Goal: Complete application form: Complete application form

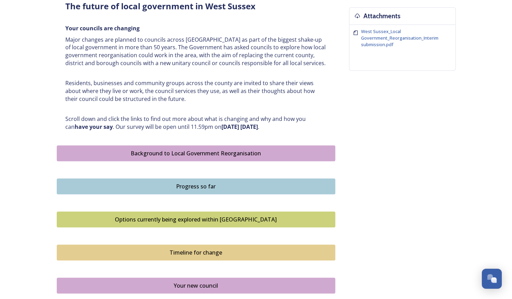
scroll to position [440, 0]
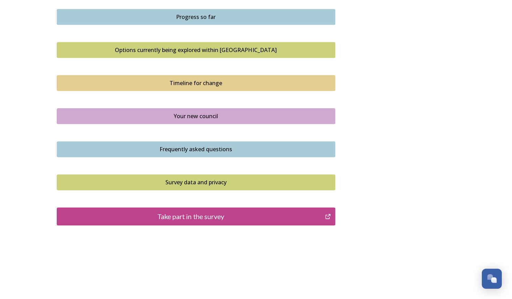
click at [226, 216] on div "Take part in the survey" at bounding box center [191, 216] width 261 height 10
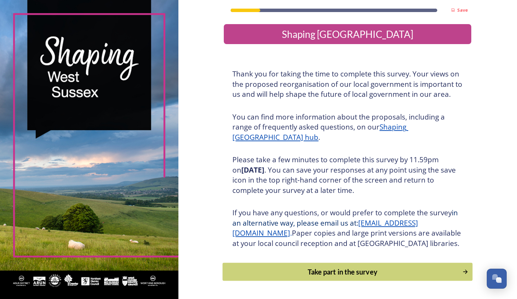
click at [330, 276] on button "Take part in the survey" at bounding box center [348, 271] width 250 height 18
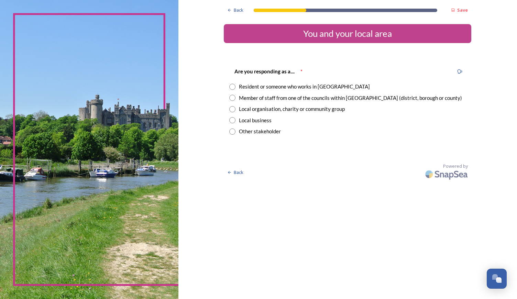
click at [233, 85] on input "radio" at bounding box center [232, 87] width 6 height 6
radio input "true"
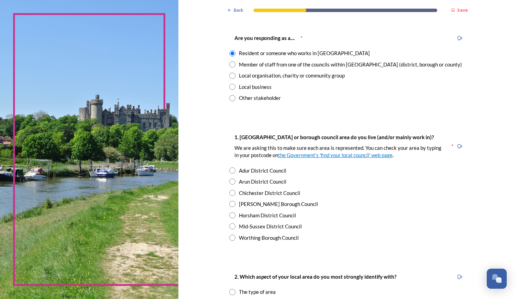
scroll to position [34, 0]
click at [230, 217] on input "radio" at bounding box center [232, 215] width 6 height 6
radio input "true"
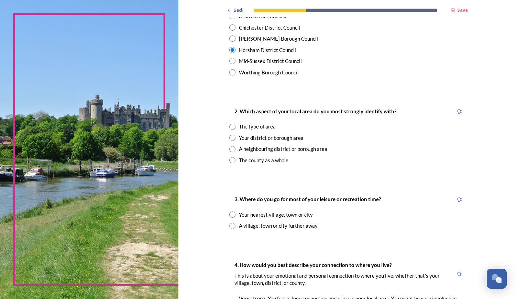
scroll to position [199, 0]
click at [229, 138] on input "radio" at bounding box center [232, 137] width 6 height 6
radio input "true"
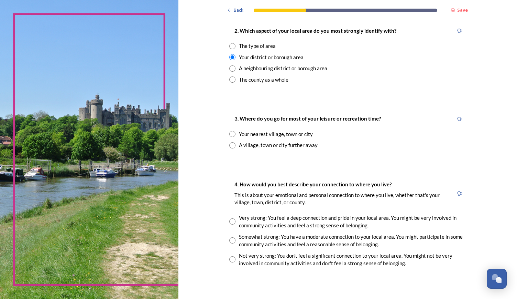
scroll to position [279, 0]
click at [232, 132] on input "radio" at bounding box center [232, 133] width 6 height 6
radio input "true"
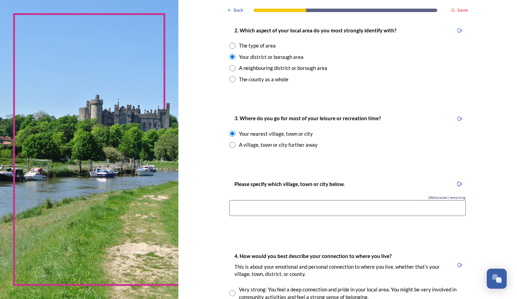
scroll to position [366, 0]
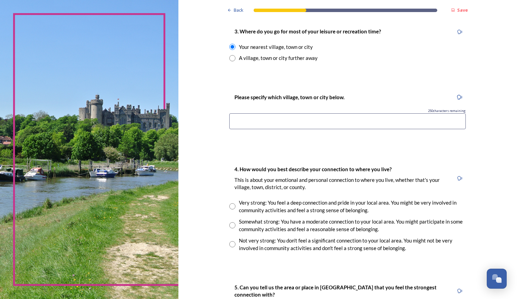
click at [292, 121] on input at bounding box center [347, 121] width 237 height 16
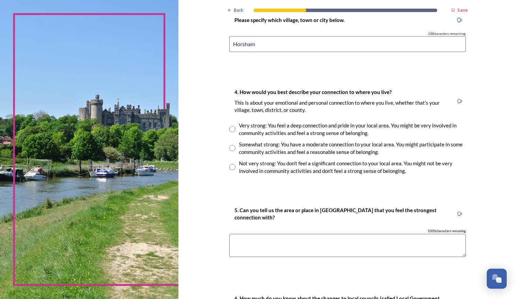
type input "Horsham"
click at [229, 129] on input "radio" at bounding box center [232, 129] width 6 height 6
radio input "true"
click at [230, 146] on input "radio" at bounding box center [232, 148] width 6 height 6
radio input "true"
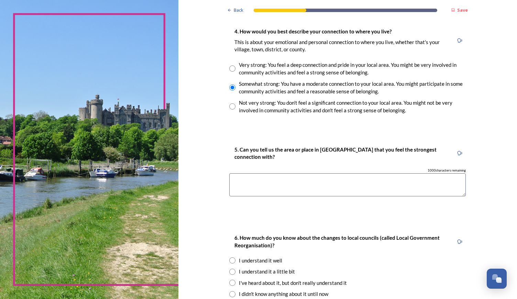
scroll to position [509, 0]
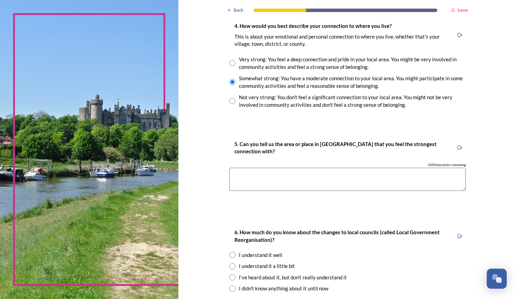
click at [267, 185] on textarea at bounding box center [347, 179] width 237 height 23
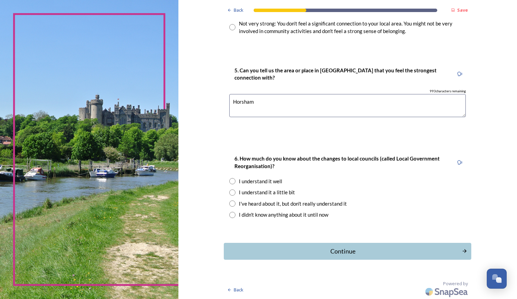
scroll to position [582, 0]
type textarea "Horsham"
click at [232, 192] on input "radio" at bounding box center [232, 193] width 6 height 6
radio input "true"
click at [334, 252] on div "Continue" at bounding box center [343, 251] width 233 height 9
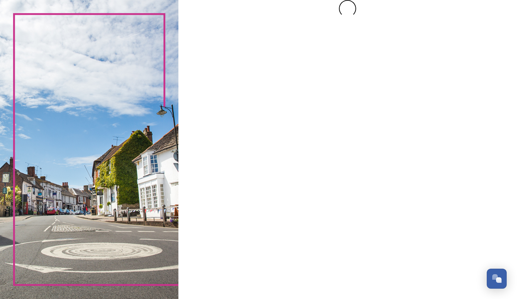
scroll to position [0, 0]
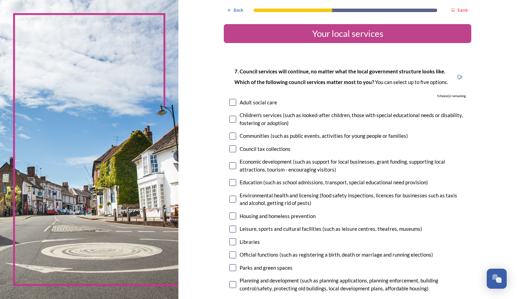
click at [232, 133] on input "checkbox" at bounding box center [232, 135] width 7 height 7
checkbox input "true"
click at [230, 182] on input "checkbox" at bounding box center [232, 182] width 7 height 7
checkbox input "true"
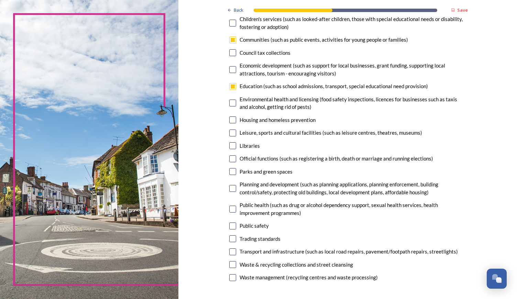
scroll to position [101, 0]
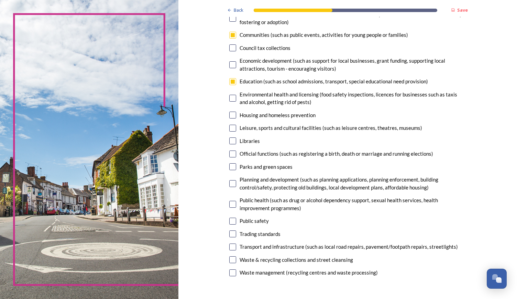
click at [231, 128] on input "checkbox" at bounding box center [232, 128] width 7 height 7
checkbox input "true"
click at [230, 142] on input "checkbox" at bounding box center [232, 140] width 7 height 7
checkbox input "true"
click at [230, 164] on input "checkbox" at bounding box center [232, 166] width 7 height 7
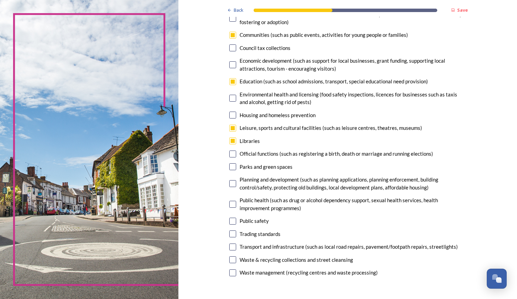
checkbox input "true"
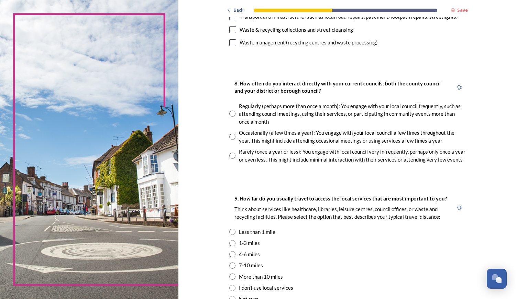
scroll to position [332, 0]
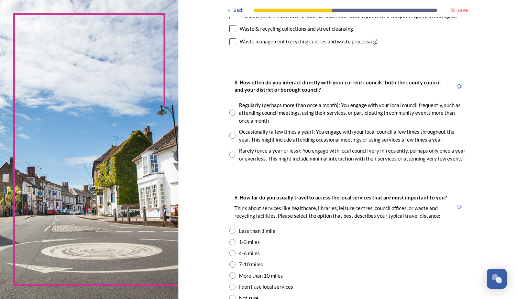
click at [230, 131] on div "Occasionally (a few times a year): You engage with your local council a few tim…" at bounding box center [347, 135] width 237 height 15
radio input "true"
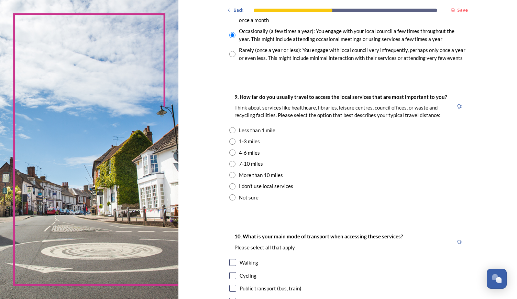
scroll to position [433, 0]
click at [230, 140] on input "radio" at bounding box center [232, 141] width 6 height 6
radio input "true"
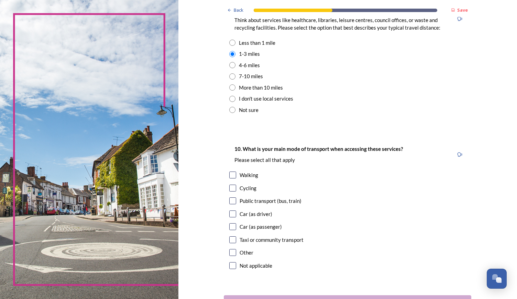
scroll to position [521, 0]
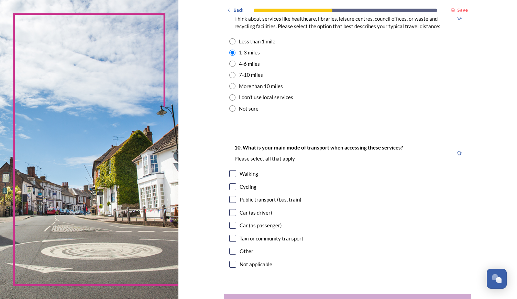
click at [230, 175] on input "checkbox" at bounding box center [232, 173] width 7 height 7
checkbox input "true"
click at [231, 224] on input "checkbox" at bounding box center [232, 225] width 7 height 7
checkbox input "true"
click at [233, 188] on input "checkbox" at bounding box center [232, 186] width 7 height 7
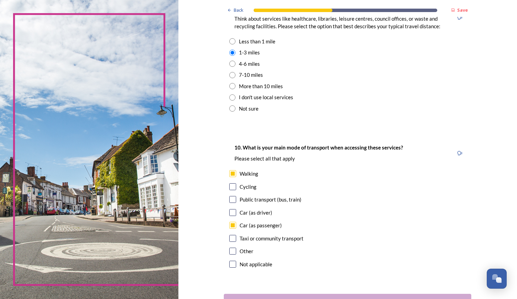
checkbox input "true"
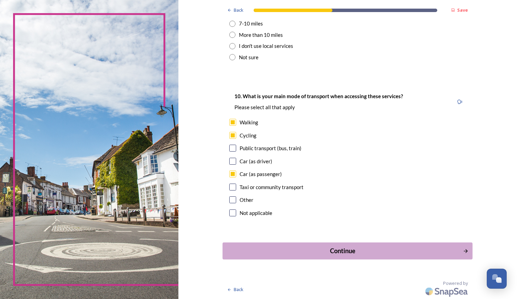
click at [266, 256] on button "Continue" at bounding box center [348, 250] width 250 height 17
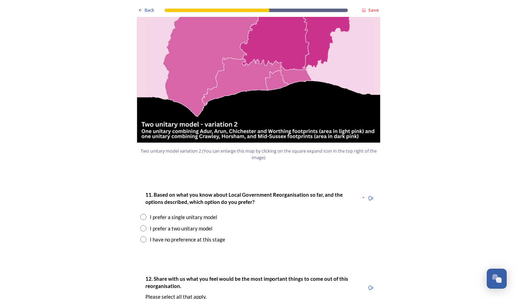
scroll to position [776, 0]
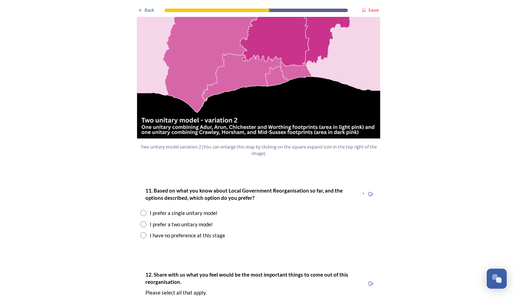
click at [140, 221] on input "radio" at bounding box center [143, 224] width 6 height 6
radio input "true"
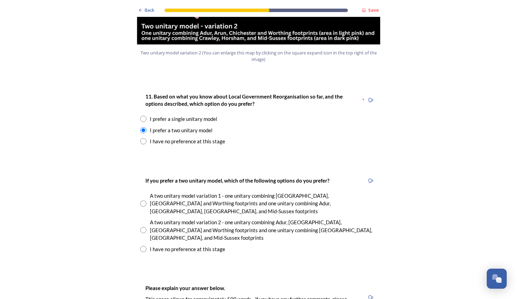
scroll to position [871, 0]
click at [143, 226] on input "radio" at bounding box center [143, 229] width 6 height 6
radio input "true"
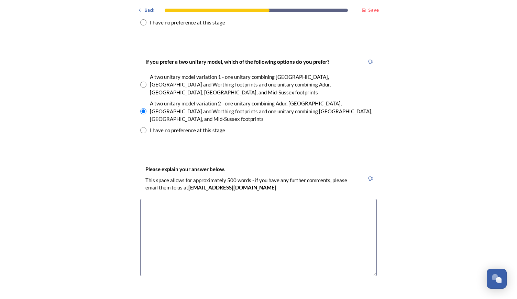
scroll to position [990, 0]
click at [186, 208] on textarea at bounding box center [258, 236] width 237 height 77
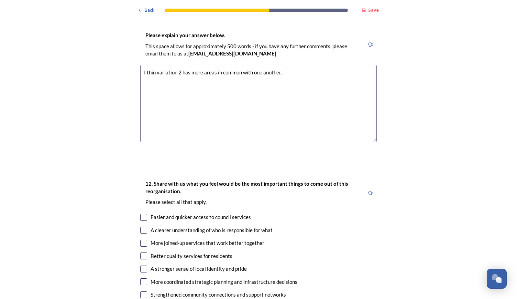
scroll to position [1127, 0]
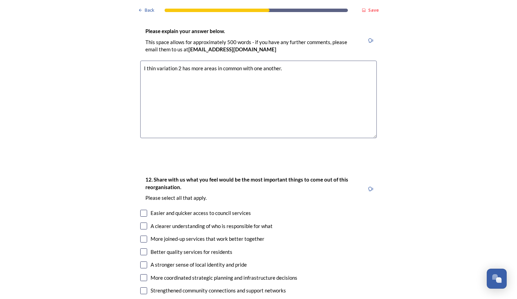
click at [152, 61] on textarea "I thin variation 2 has more areas in common with one another." at bounding box center [258, 99] width 237 height 77
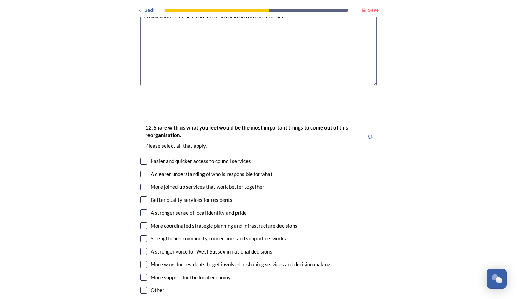
scroll to position [1179, 0]
type textarea "I think variation 2 has more areas in common with one another."
click at [140, 157] on input "checkbox" at bounding box center [143, 160] width 7 height 7
checkbox input "true"
click at [143, 196] on input "checkbox" at bounding box center [143, 199] width 7 height 7
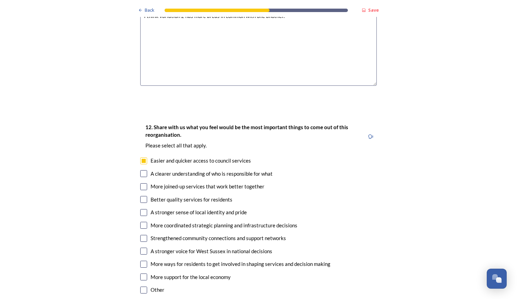
checkbox input "true"
click at [142, 183] on input "checkbox" at bounding box center [143, 186] width 7 height 7
checkbox input "true"
click at [141, 260] on input "checkbox" at bounding box center [143, 263] width 7 height 7
checkbox input "true"
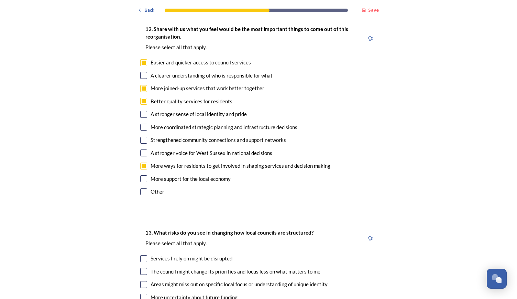
scroll to position [1293, 0]
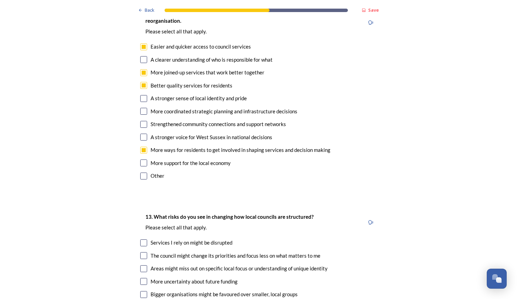
click at [142, 131] on div "12. Share with us what you feel would be the most important things to come out …" at bounding box center [259, 95] width 248 height 186
click at [144, 159] on input "checkbox" at bounding box center [143, 162] width 7 height 7
checkbox input "true"
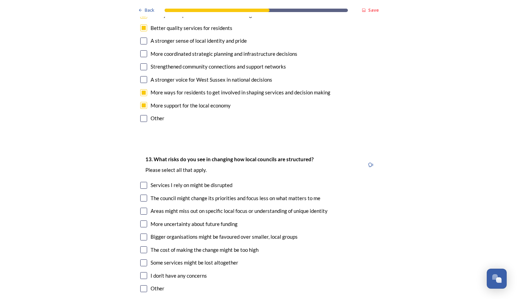
scroll to position [1365, 0]
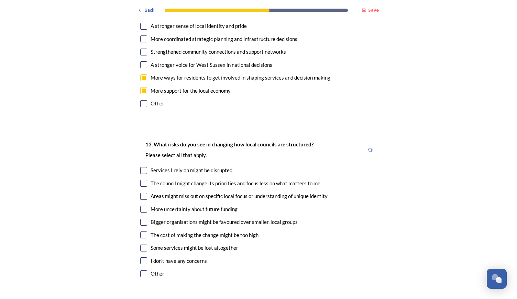
click at [140, 167] on input "checkbox" at bounding box center [143, 170] width 7 height 7
checkbox input "true"
click at [141, 180] on input "checkbox" at bounding box center [143, 183] width 7 height 7
checkbox input "true"
click at [140, 218] on input "checkbox" at bounding box center [143, 221] width 7 height 7
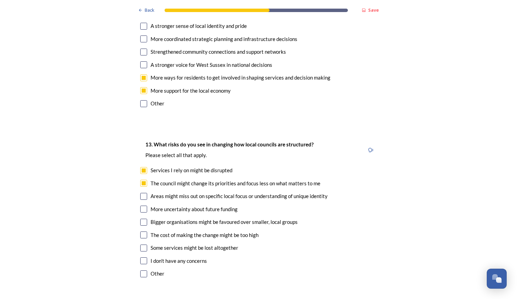
checkbox input "true"
click at [140, 244] on input "checkbox" at bounding box center [143, 247] width 7 height 7
checkbox input "true"
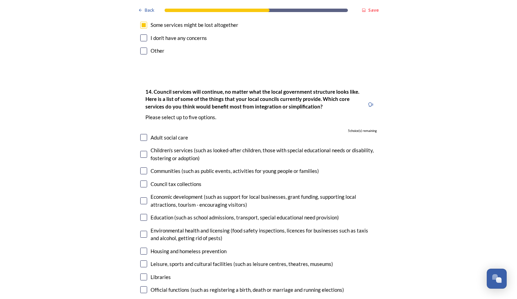
scroll to position [1588, 0]
click at [140, 213] on input "checkbox" at bounding box center [143, 216] width 7 height 7
checkbox input "true"
click at [142, 197] on input "checkbox" at bounding box center [143, 200] width 7 height 7
checkbox input "true"
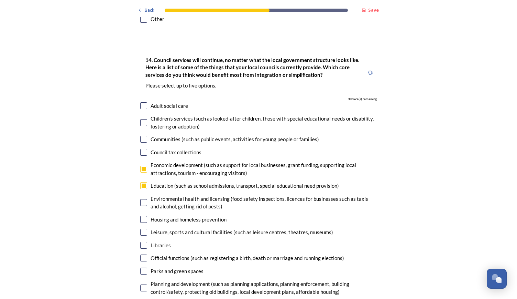
scroll to position [1632, 0]
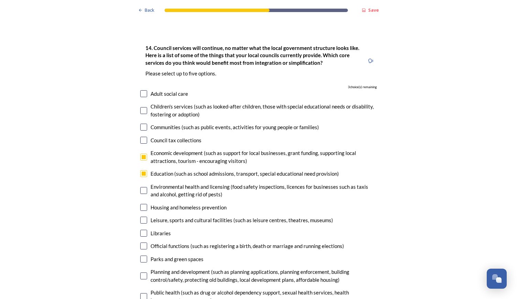
click at [142, 293] on input "checkbox" at bounding box center [143, 296] width 7 height 7
checkbox input "true"
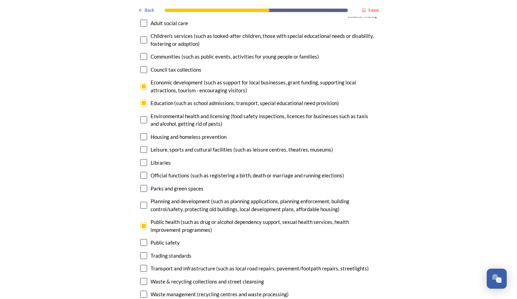
scroll to position [1702, 0]
click at [141, 264] on input "checkbox" at bounding box center [143, 267] width 7 height 7
checkbox input "true"
click at [141, 201] on input "checkbox" at bounding box center [143, 204] width 7 height 7
checkbox input "true"
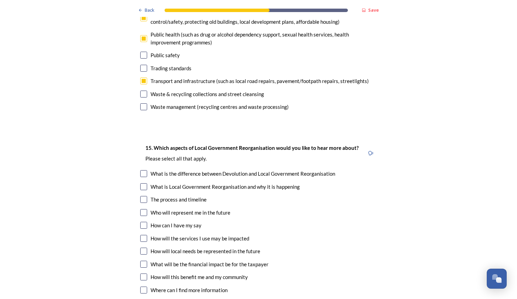
scroll to position [1890, 0]
click at [140, 286] on input "checkbox" at bounding box center [143, 289] width 7 height 7
checkbox input "true"
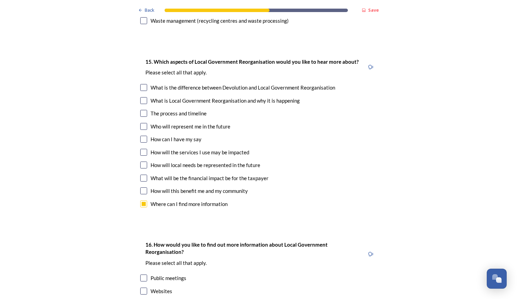
scroll to position [2069, 0]
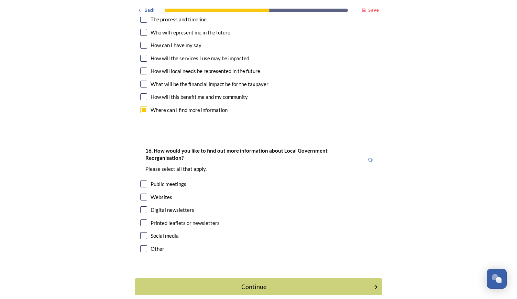
click at [142, 232] on input "checkbox" at bounding box center [143, 235] width 7 height 7
checkbox input "true"
click at [141, 206] on input "checkbox" at bounding box center [143, 209] width 7 height 7
checkbox input "true"
click at [141, 193] on input "checkbox" at bounding box center [143, 196] width 7 height 7
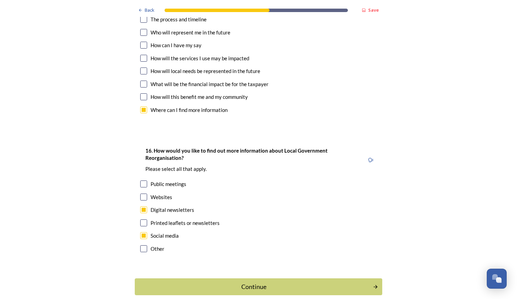
checkbox input "true"
click at [207, 278] on button "Continue" at bounding box center [258, 286] width 250 height 17
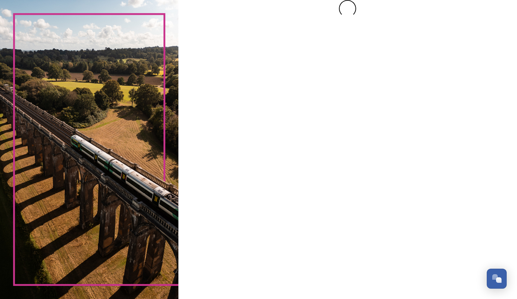
scroll to position [0, 0]
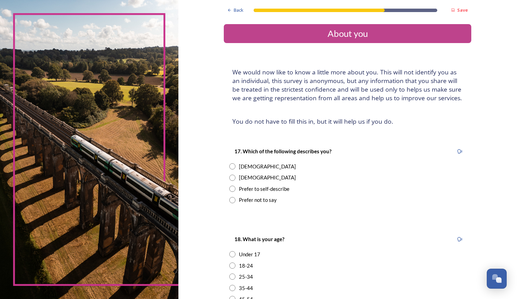
click at [229, 165] on input "radio" at bounding box center [232, 166] width 6 height 6
radio input "true"
click at [230, 276] on input "radio" at bounding box center [232, 276] width 6 height 6
radio input "true"
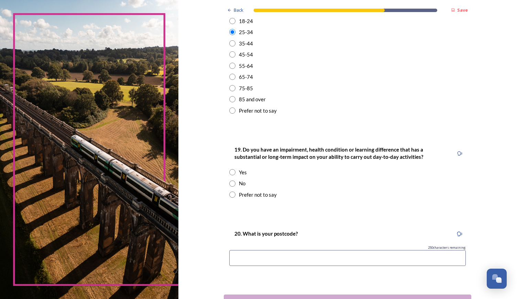
scroll to position [296, 0]
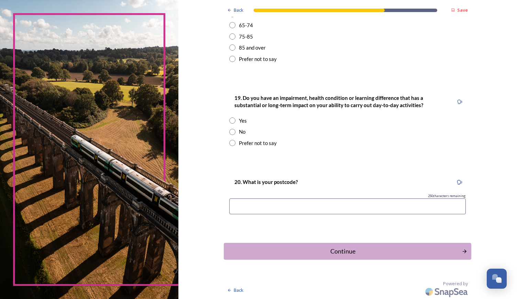
click at [231, 119] on input "radio" at bounding box center [232, 120] width 6 height 6
radio input "true"
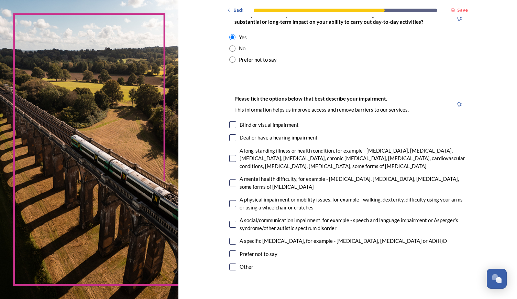
scroll to position [379, 0]
click at [231, 240] on input "checkbox" at bounding box center [232, 240] width 7 height 7
checkbox input "true"
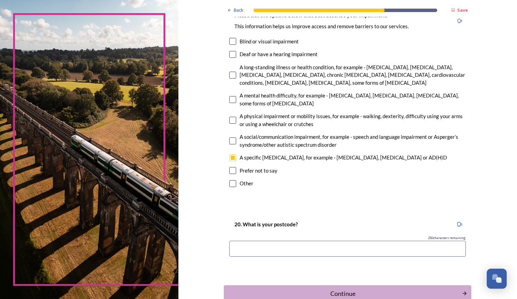
scroll to position [473, 0]
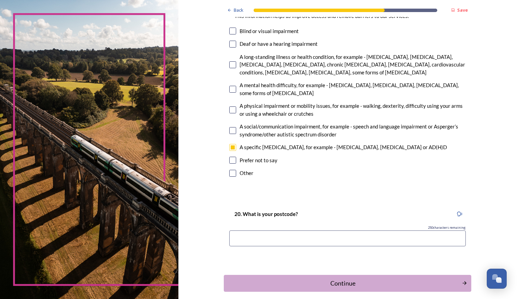
click at [270, 244] on input at bounding box center [347, 238] width 237 height 16
type input "RH13 6LW"
click at [308, 281] on div "Continue" at bounding box center [343, 282] width 233 height 9
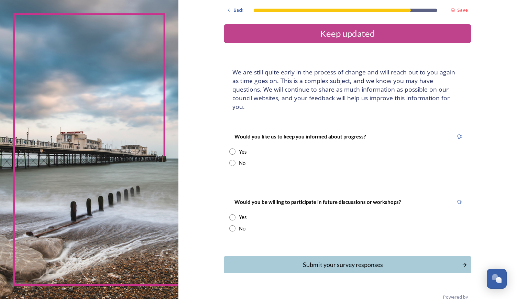
click at [230, 160] on input "radio" at bounding box center [232, 163] width 6 height 6
radio input "true"
click at [231, 214] on input "radio" at bounding box center [232, 217] width 6 height 6
radio input "true"
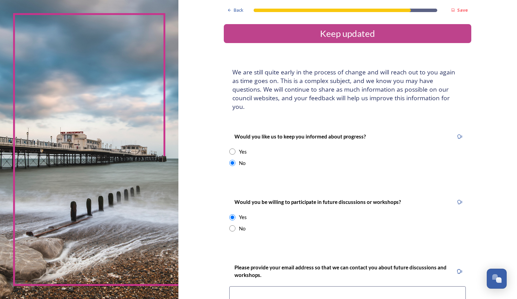
click at [230, 148] on input "radio" at bounding box center [232, 151] width 6 height 6
radio input "true"
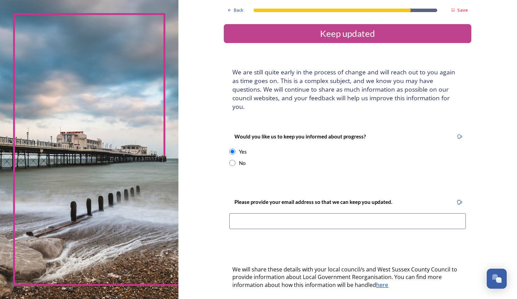
click at [331, 213] on input at bounding box center [347, 221] width 237 height 16
type input "emilyrosebudinger@gmail.com"
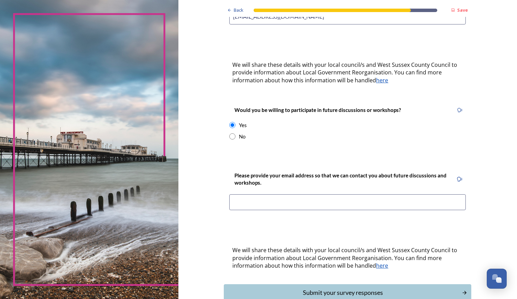
scroll to position [205, 0]
click at [351, 194] on input at bounding box center [347, 202] width 237 height 16
type input "emilyrosebudinger@gmail.com"
click at [335, 287] on div "Submit your survey responses" at bounding box center [343, 291] width 233 height 9
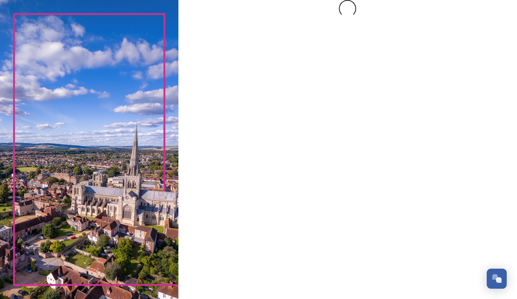
scroll to position [0, 0]
